Goal: Task Accomplishment & Management: Use online tool/utility

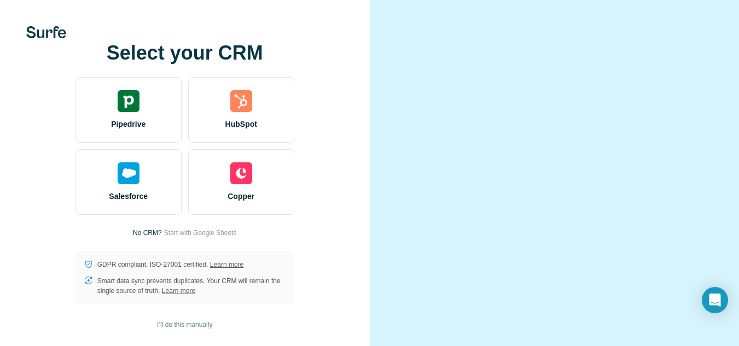
click at [405, 107] on video at bounding box center [554, 173] width 308 height 154
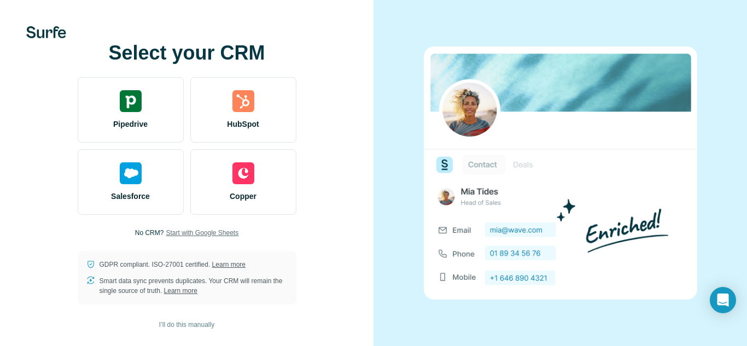
click at [199, 233] on span "Start with Google Sheets" at bounding box center [202, 233] width 73 height 10
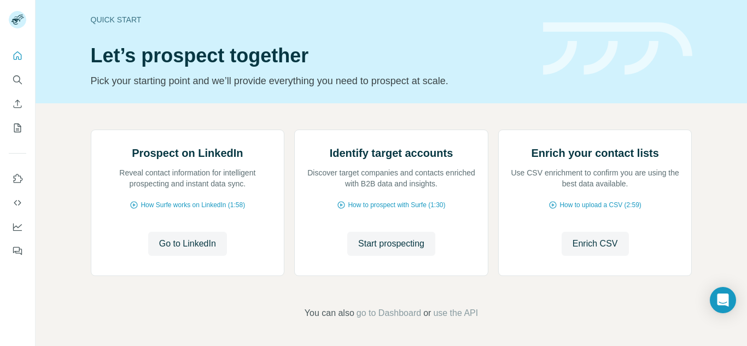
scroll to position [114, 0]
click at [182, 242] on span "Go to LinkedIn" at bounding box center [187, 243] width 57 height 13
click at [474, 255] on div "Identify target accounts Discover target companies and contacts enriched with B…" at bounding box center [391, 202] width 193 height 145
click at [399, 245] on span "Start prospecting" at bounding box center [391, 243] width 66 height 13
